Goal: Navigation & Orientation: Find specific page/section

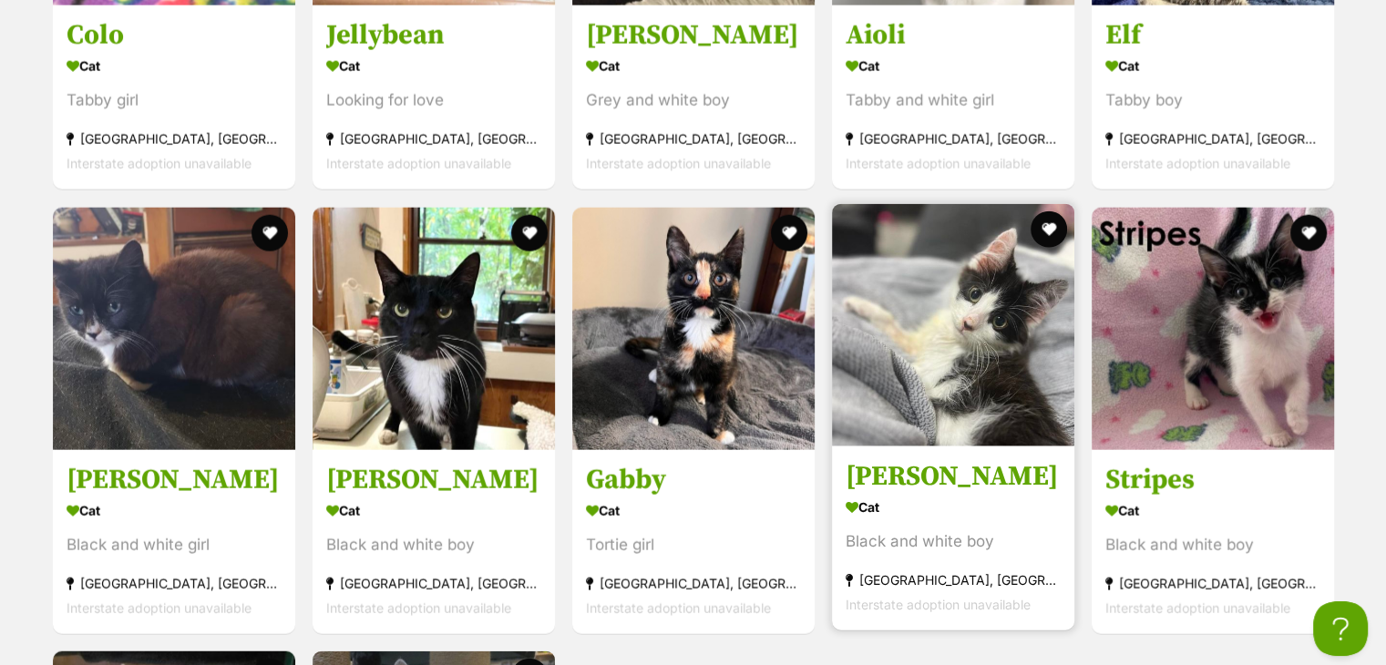
scroll to position [4101, 0]
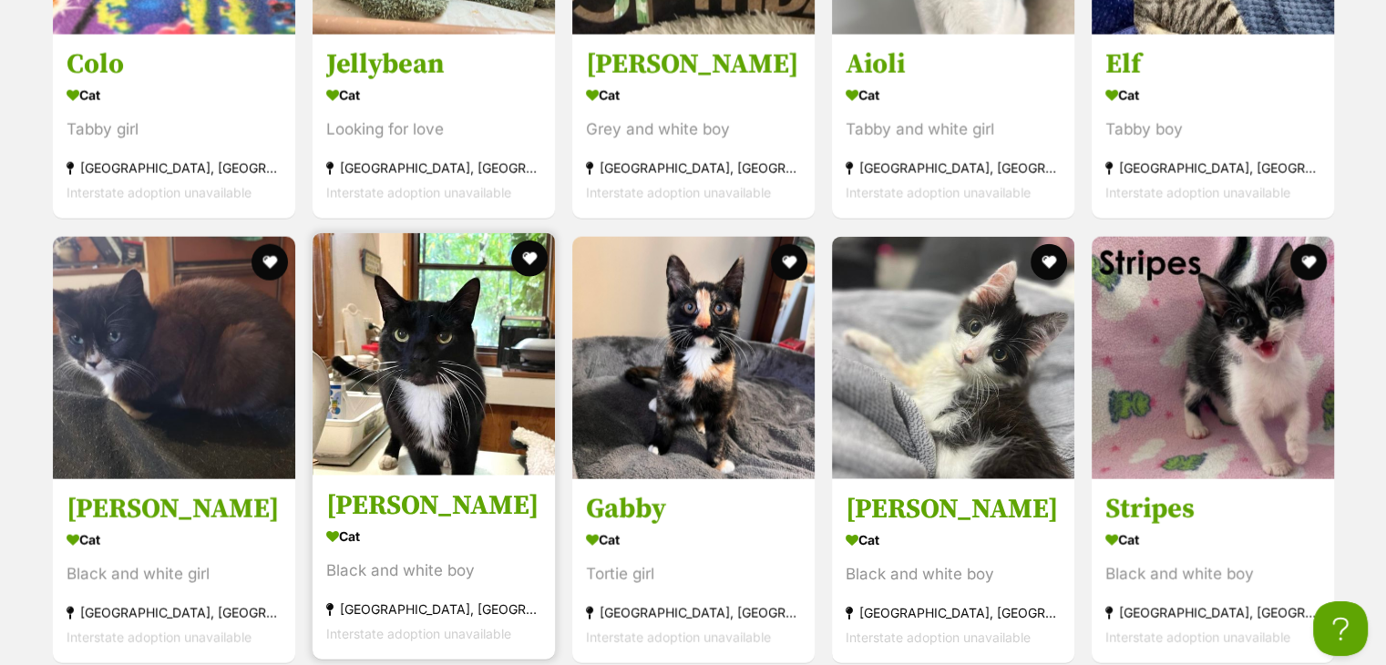
click at [458, 384] on img at bounding box center [434, 354] width 242 height 242
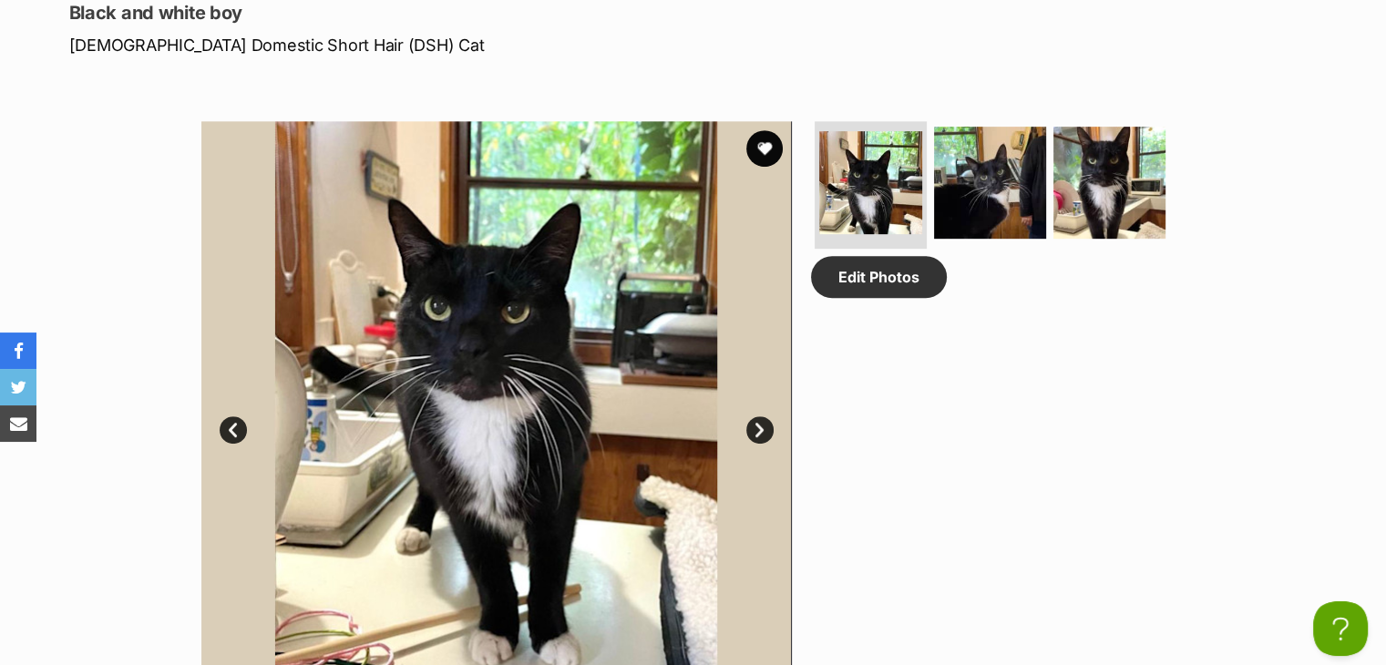
scroll to position [729, 0]
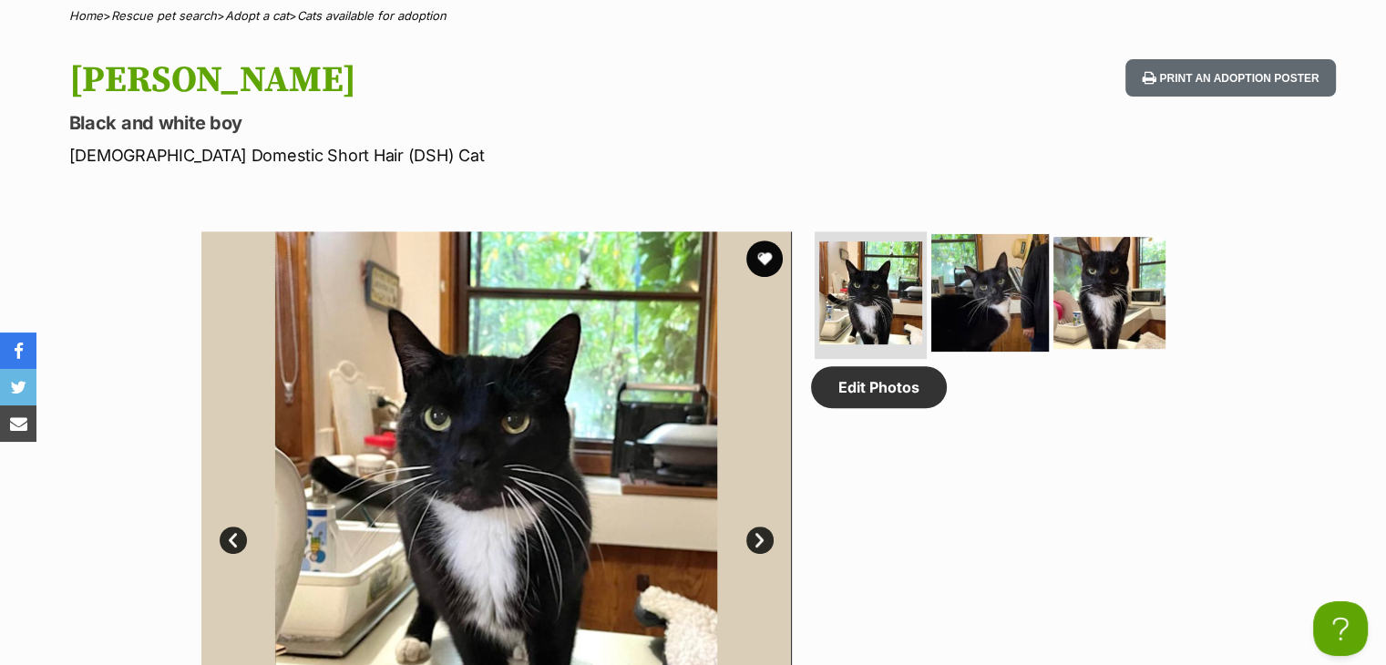
click at [1010, 258] on img at bounding box center [990, 293] width 118 height 118
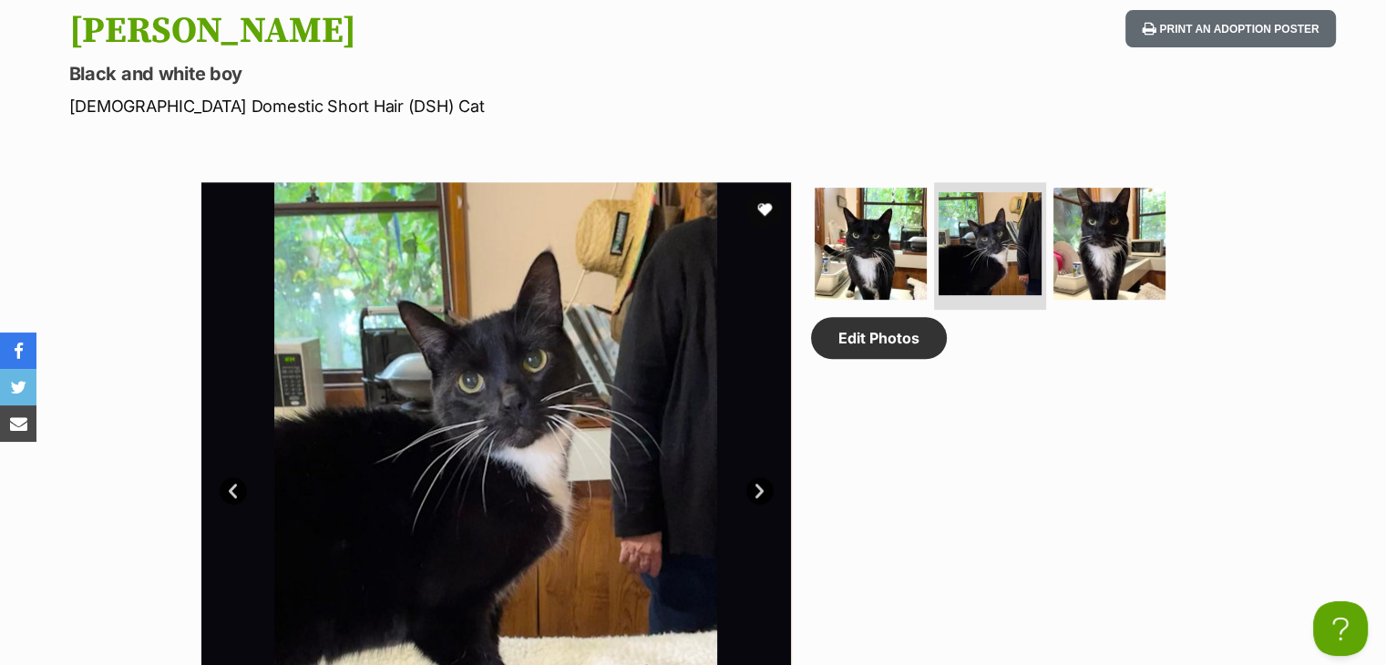
scroll to position [820, 0]
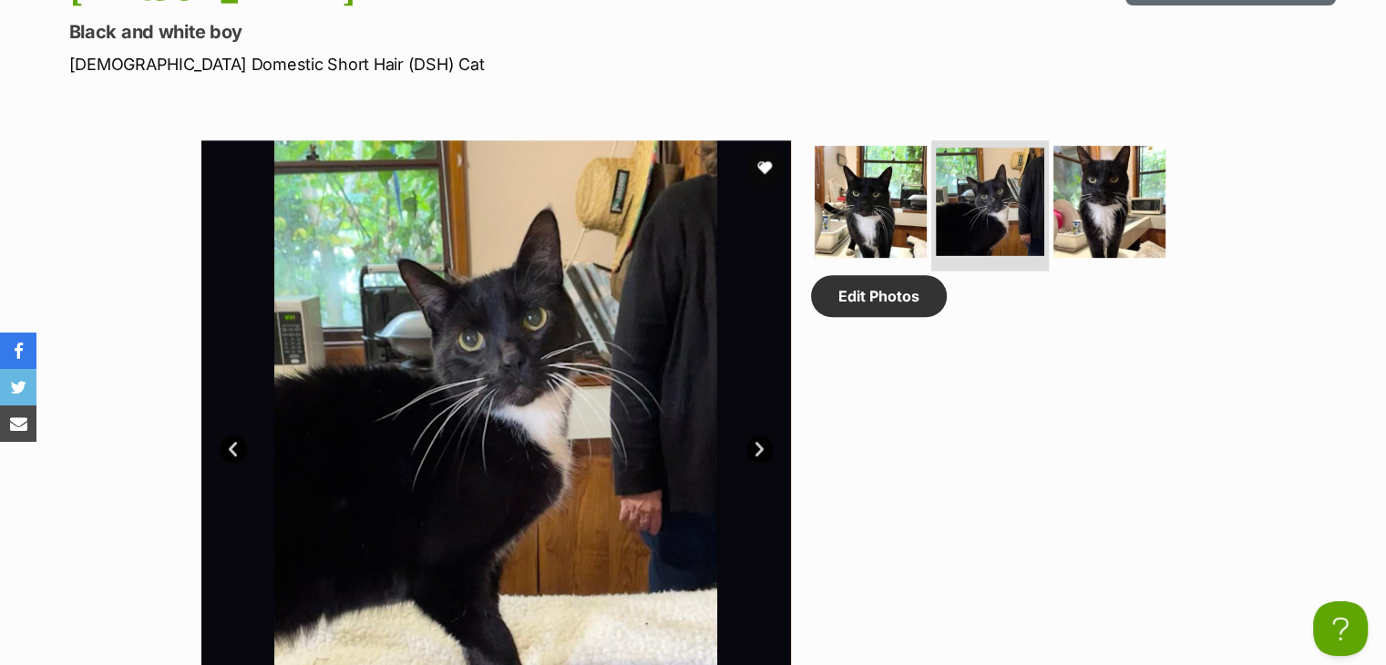
click at [983, 238] on img at bounding box center [990, 202] width 108 height 108
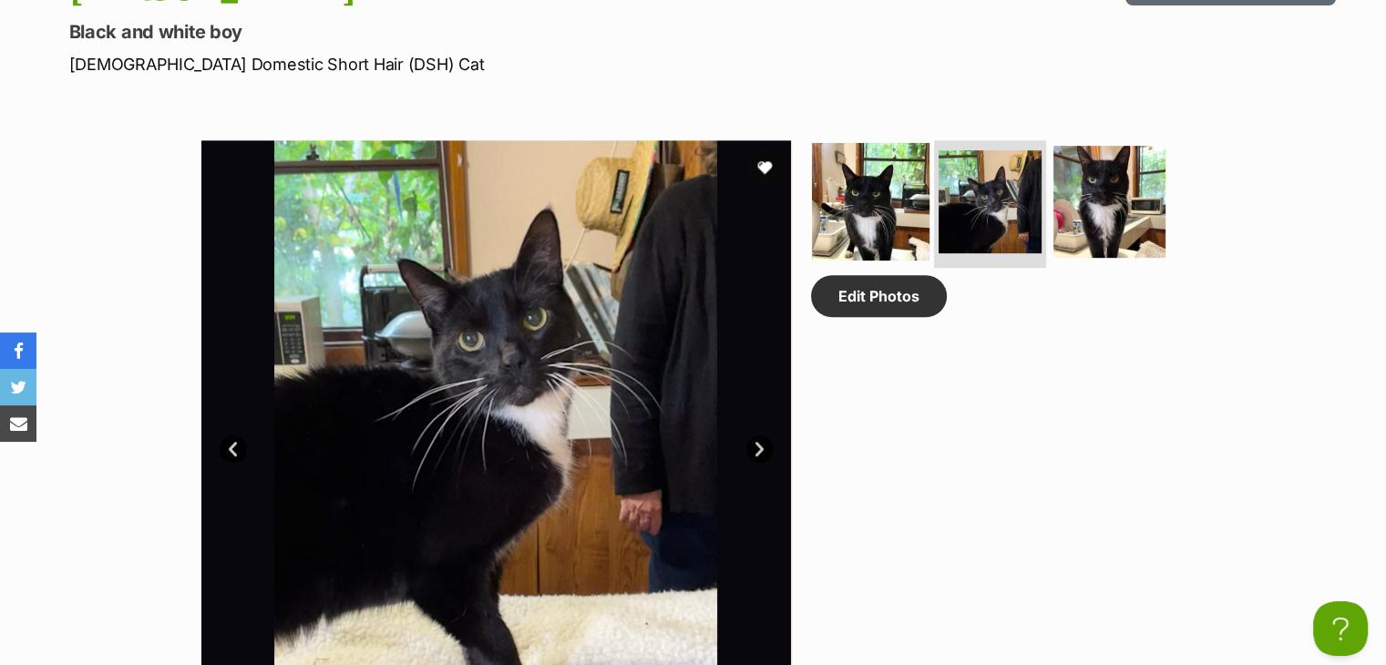
click at [897, 238] on img at bounding box center [871, 202] width 118 height 118
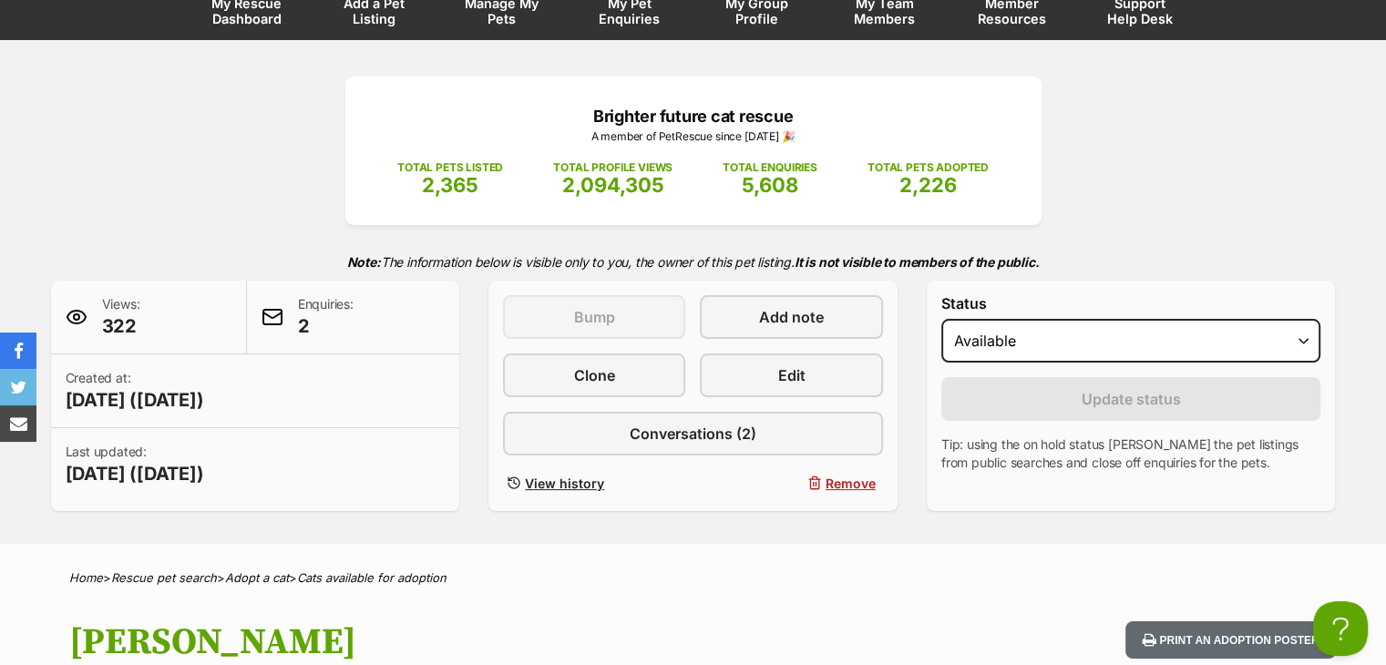
scroll to position [456, 0]
